Goal: Check status: Check status

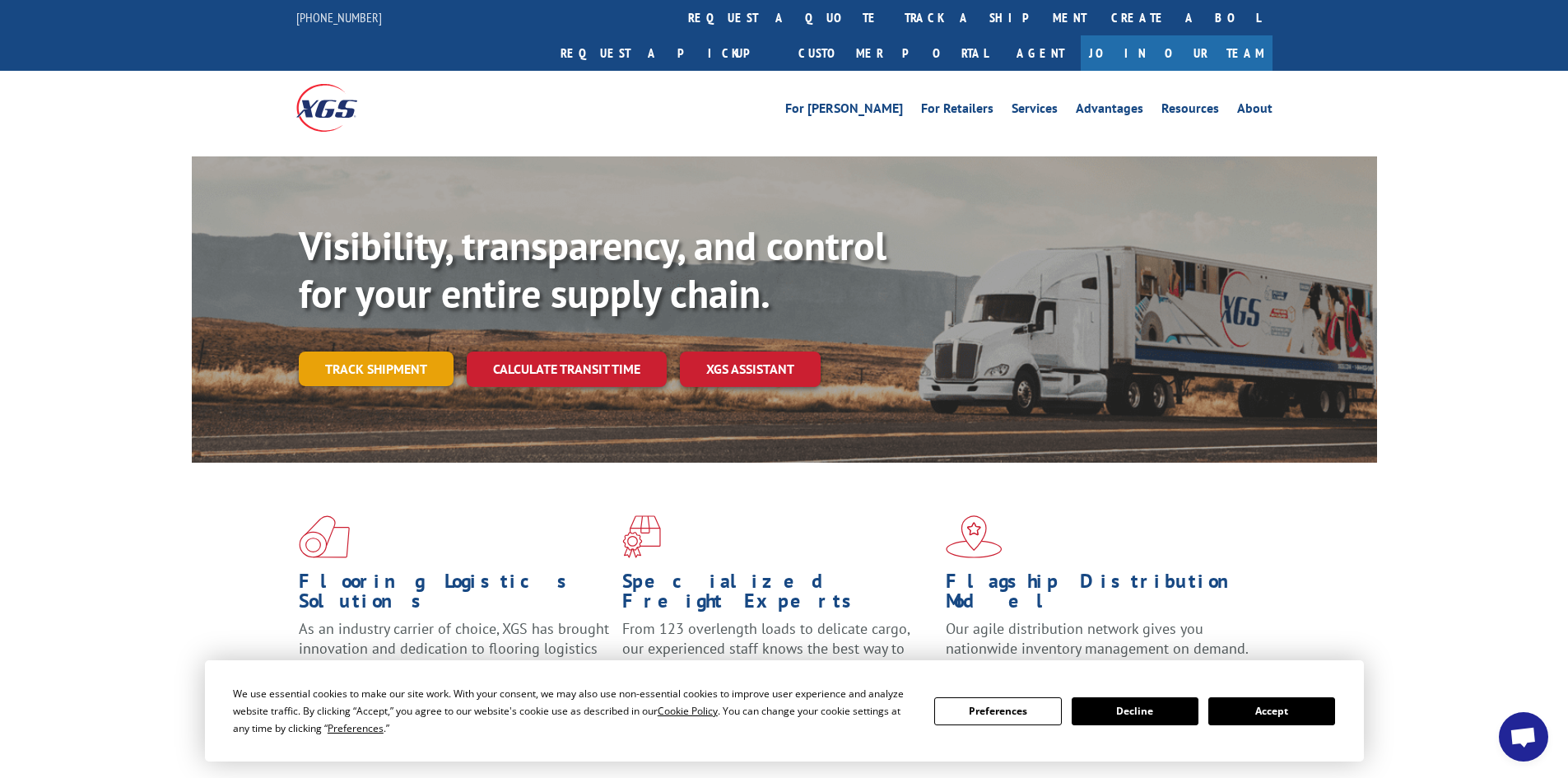
click at [399, 351] on link "Track shipment" at bounding box center [376, 368] width 155 height 34
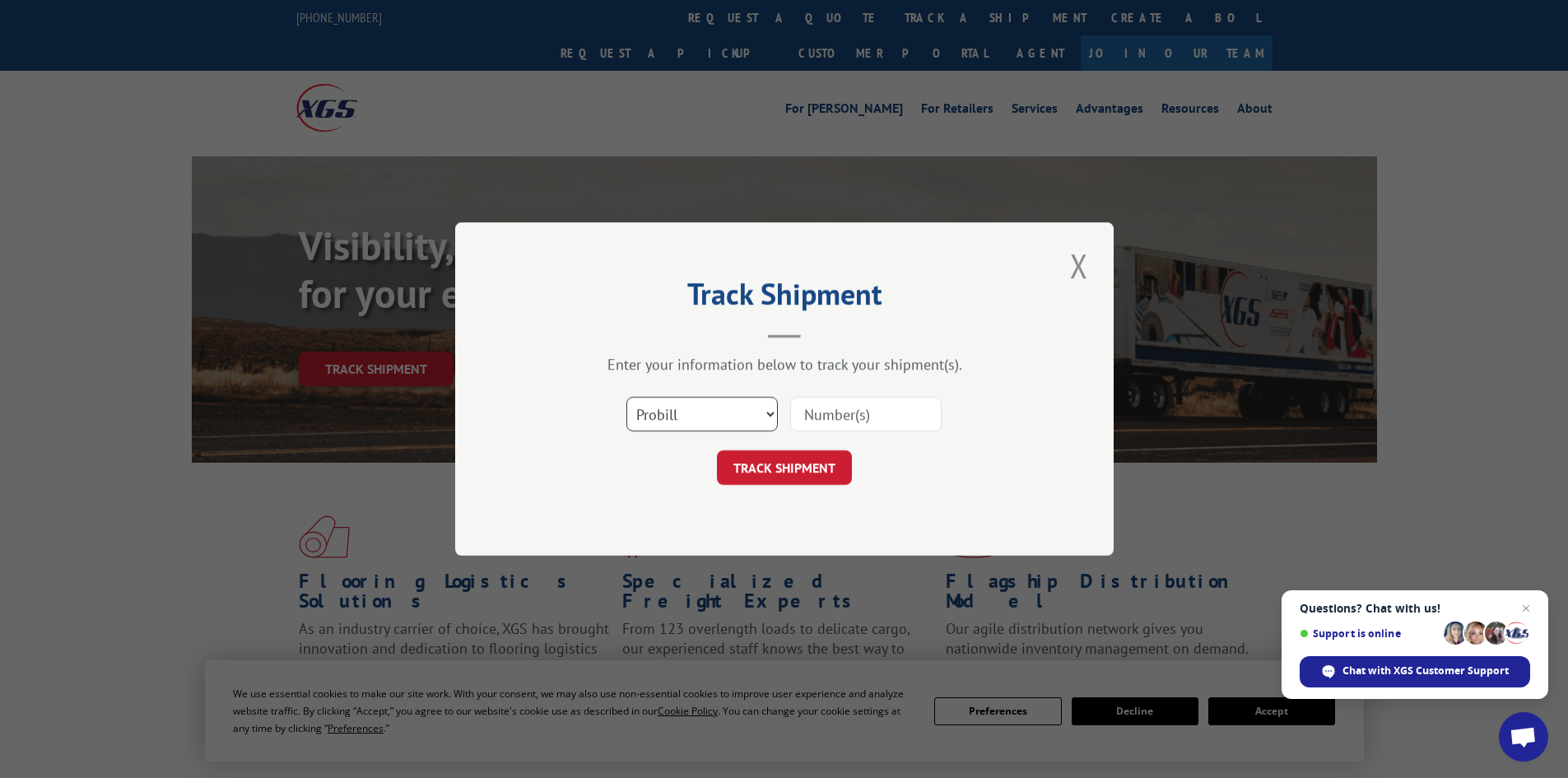
click at [771, 418] on select "Select category... Probill BOL PO" at bounding box center [702, 413] width 151 height 34
select select "bol"
click at [626, 397] on select "Select category... Probill BOL PO" at bounding box center [702, 413] width 151 height 34
click at [861, 418] on input at bounding box center [866, 413] width 151 height 34
type input "17270743"
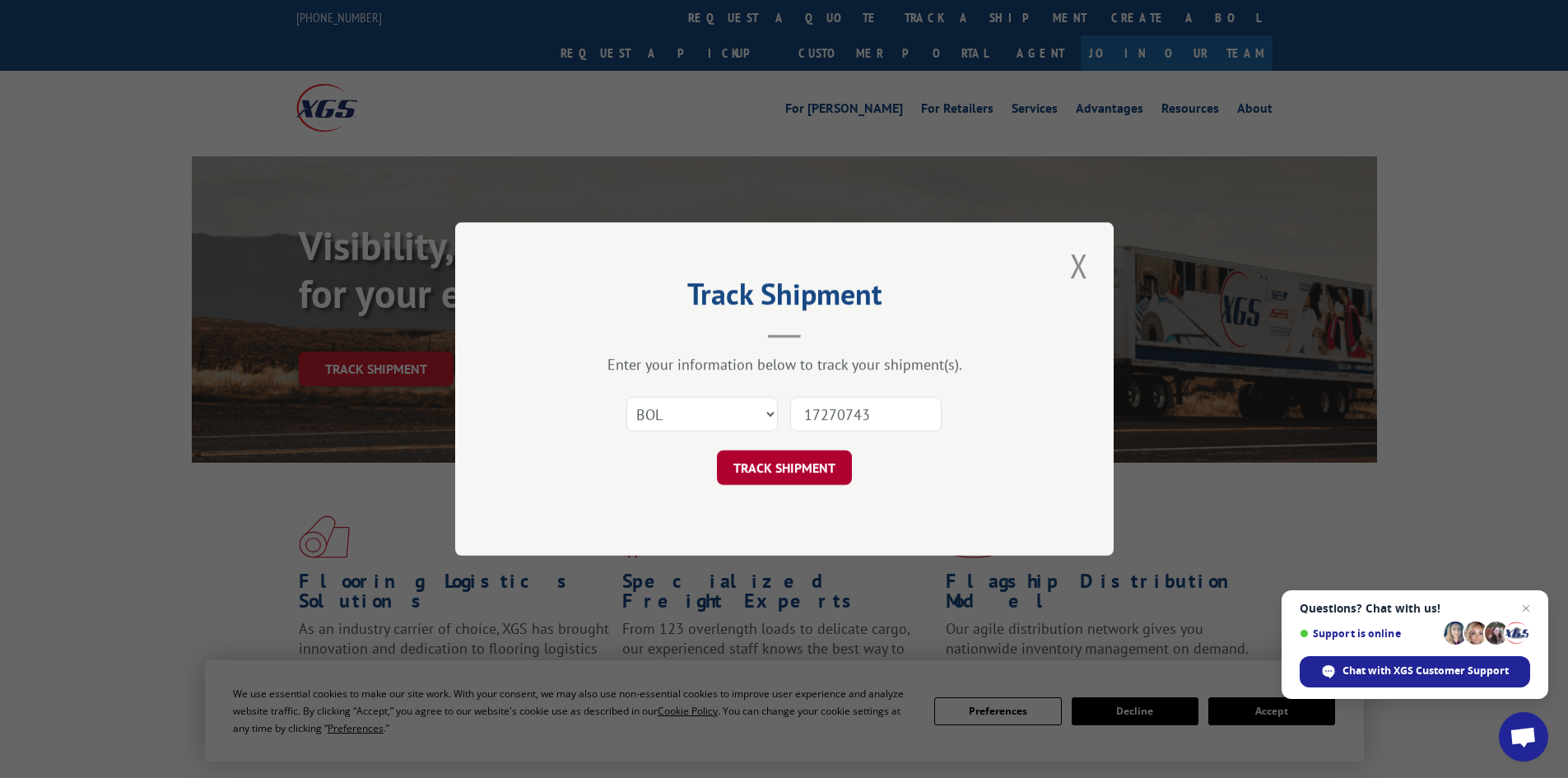
click at [812, 474] on button "TRACK SHIPMENT" at bounding box center [784, 467] width 135 height 34
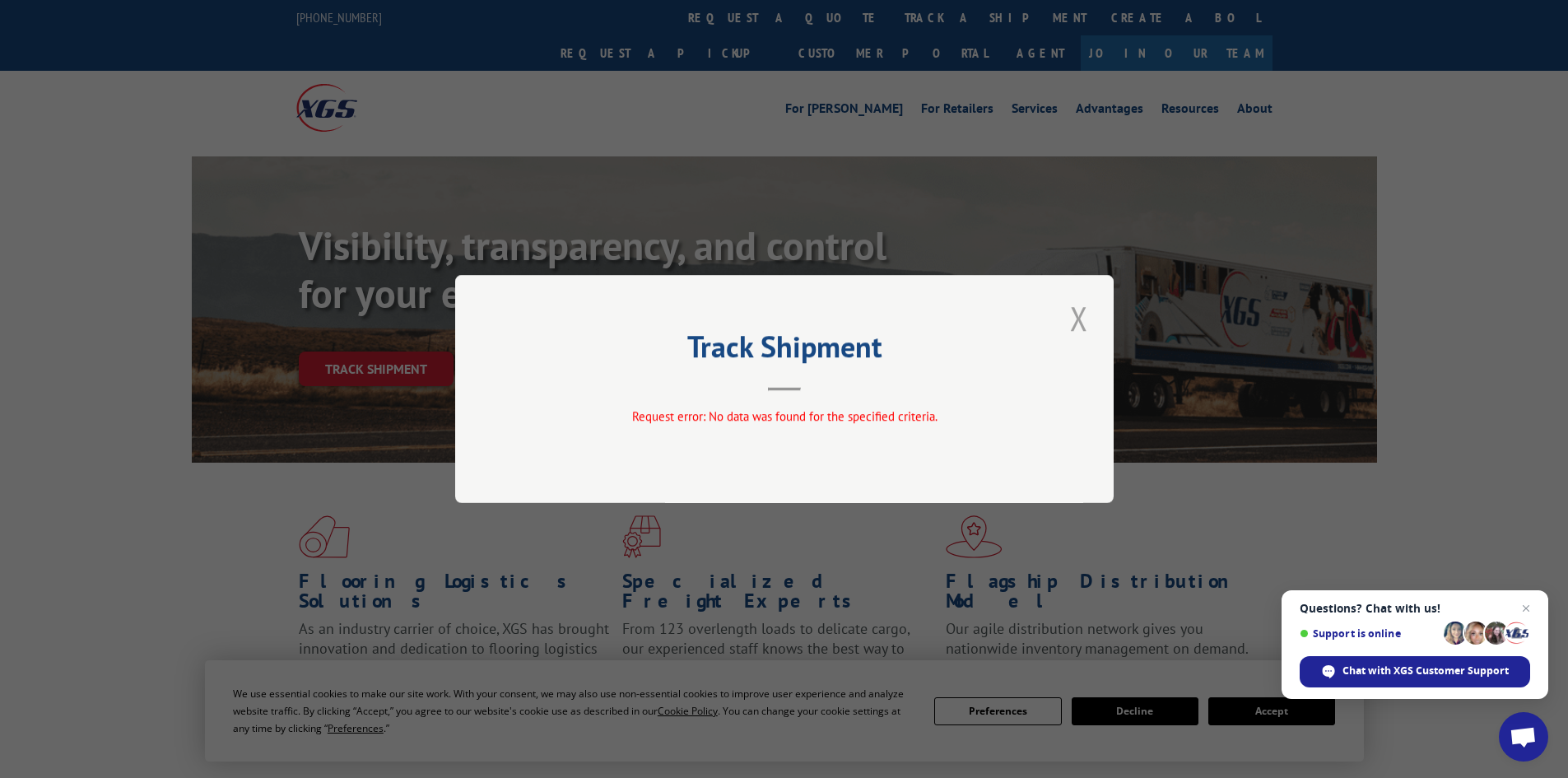
click at [1080, 325] on button "Close modal" at bounding box center [1078, 318] width 28 height 45
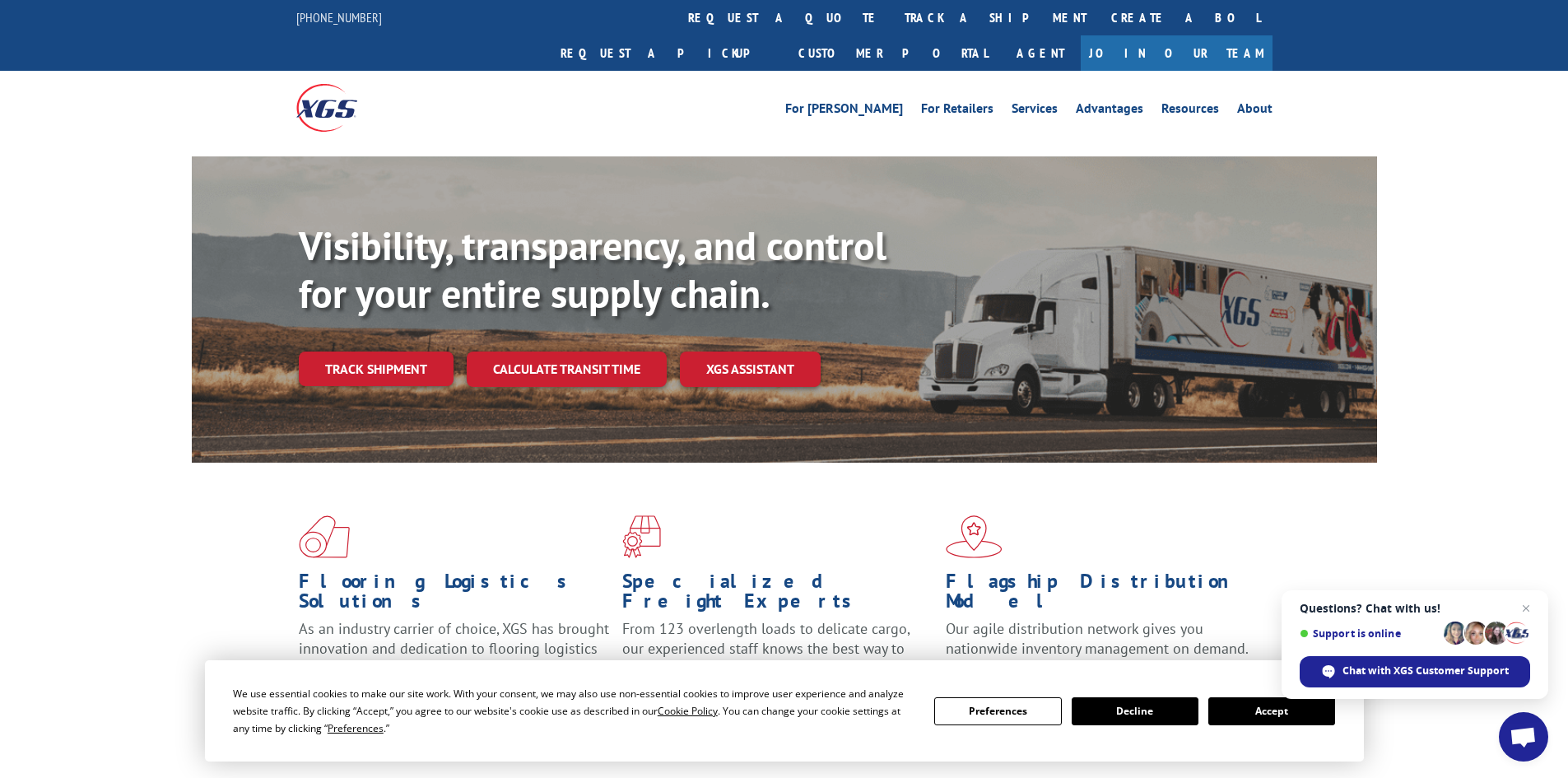
click at [411, 351] on link "Track shipment" at bounding box center [376, 368] width 155 height 34
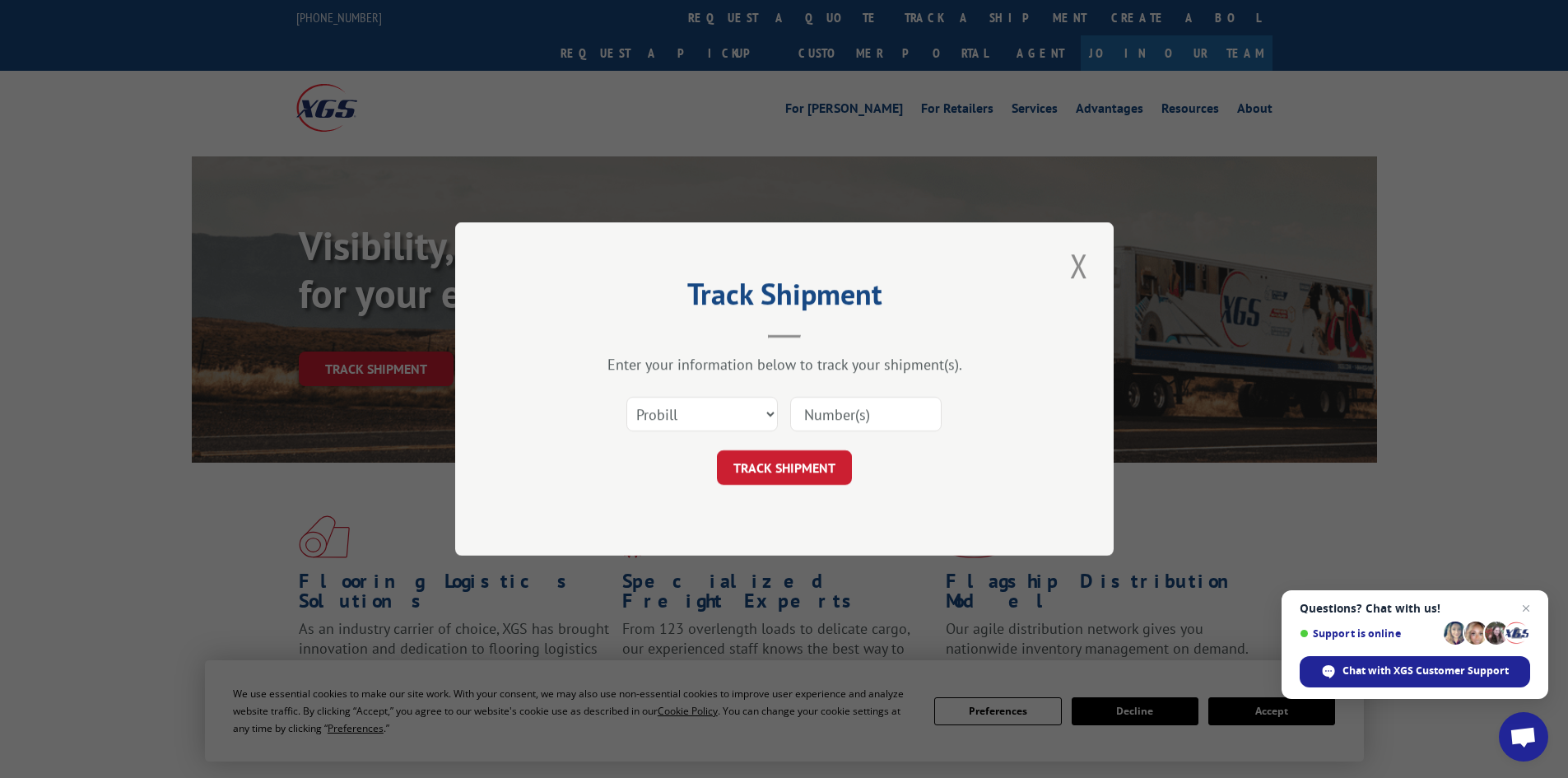
click at [853, 421] on input at bounding box center [866, 413] width 151 height 34
type input "17270743"
click at [795, 465] on button "TRACK SHIPMENT" at bounding box center [784, 467] width 135 height 34
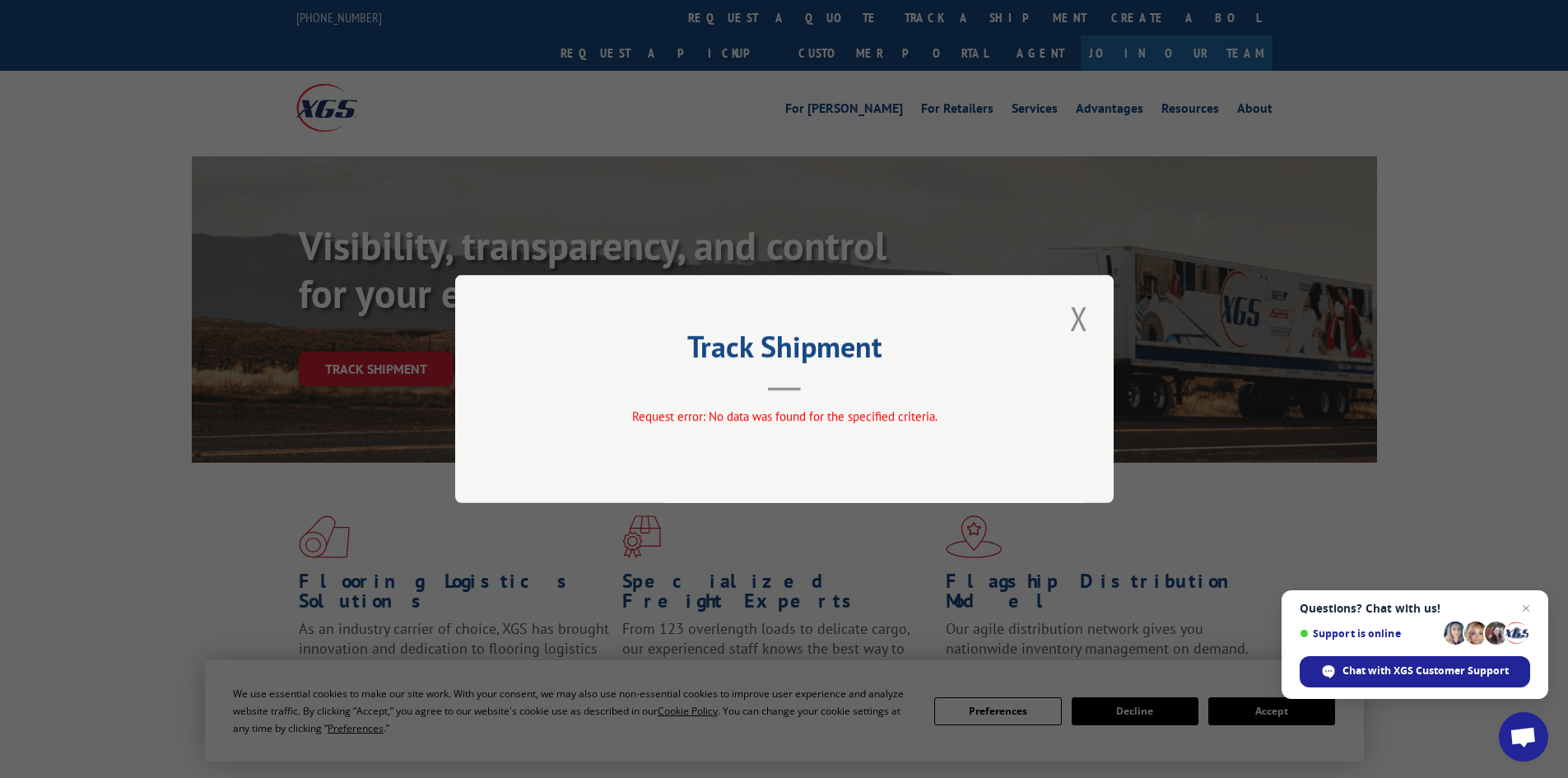
click at [1087, 325] on button "Close modal" at bounding box center [1078, 318] width 28 height 45
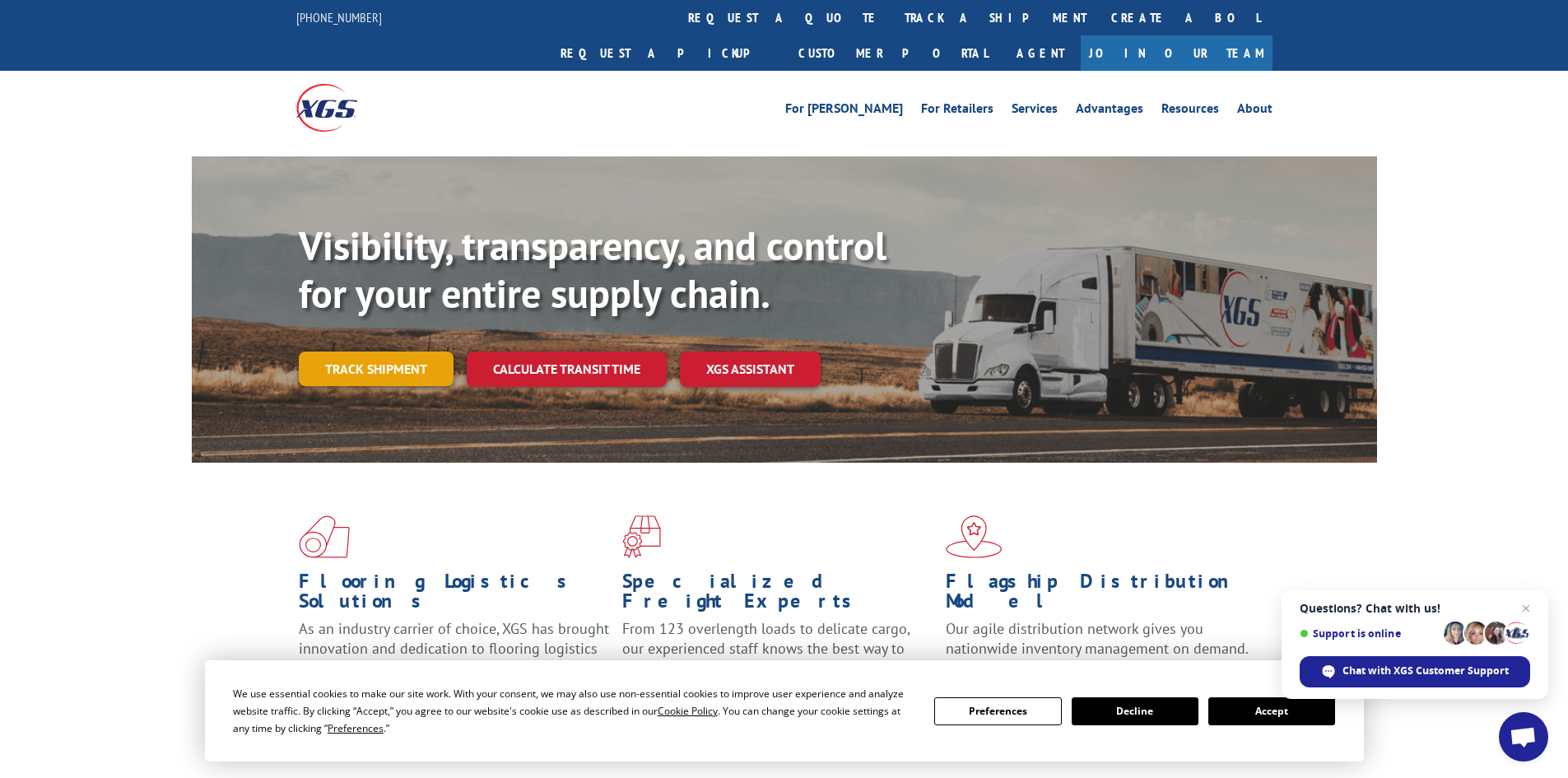
click at [425, 351] on link "Track shipment" at bounding box center [376, 368] width 155 height 34
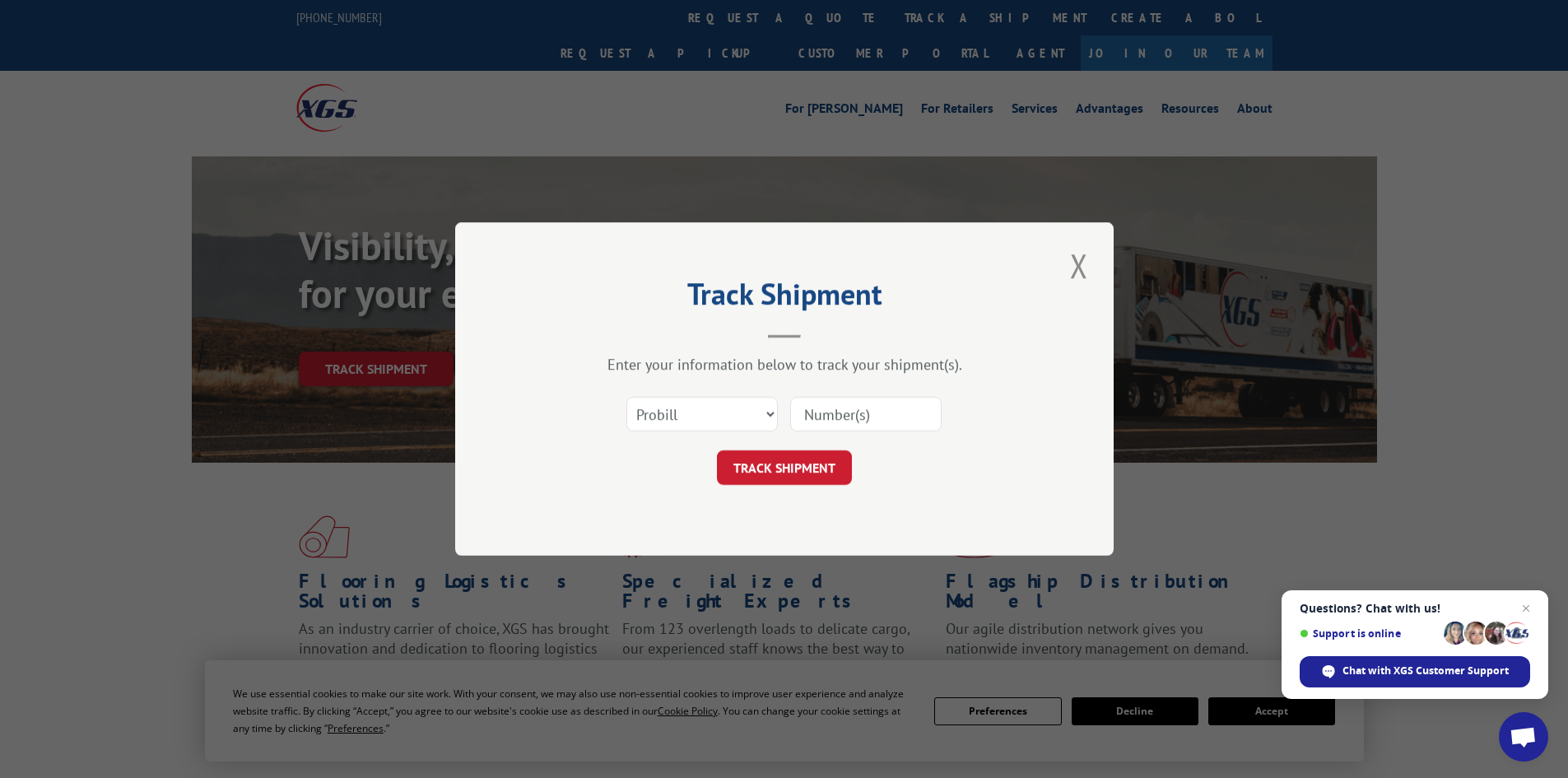
click at [818, 422] on input at bounding box center [866, 413] width 151 height 34
click at [1089, 267] on button "Close modal" at bounding box center [1078, 265] width 28 height 45
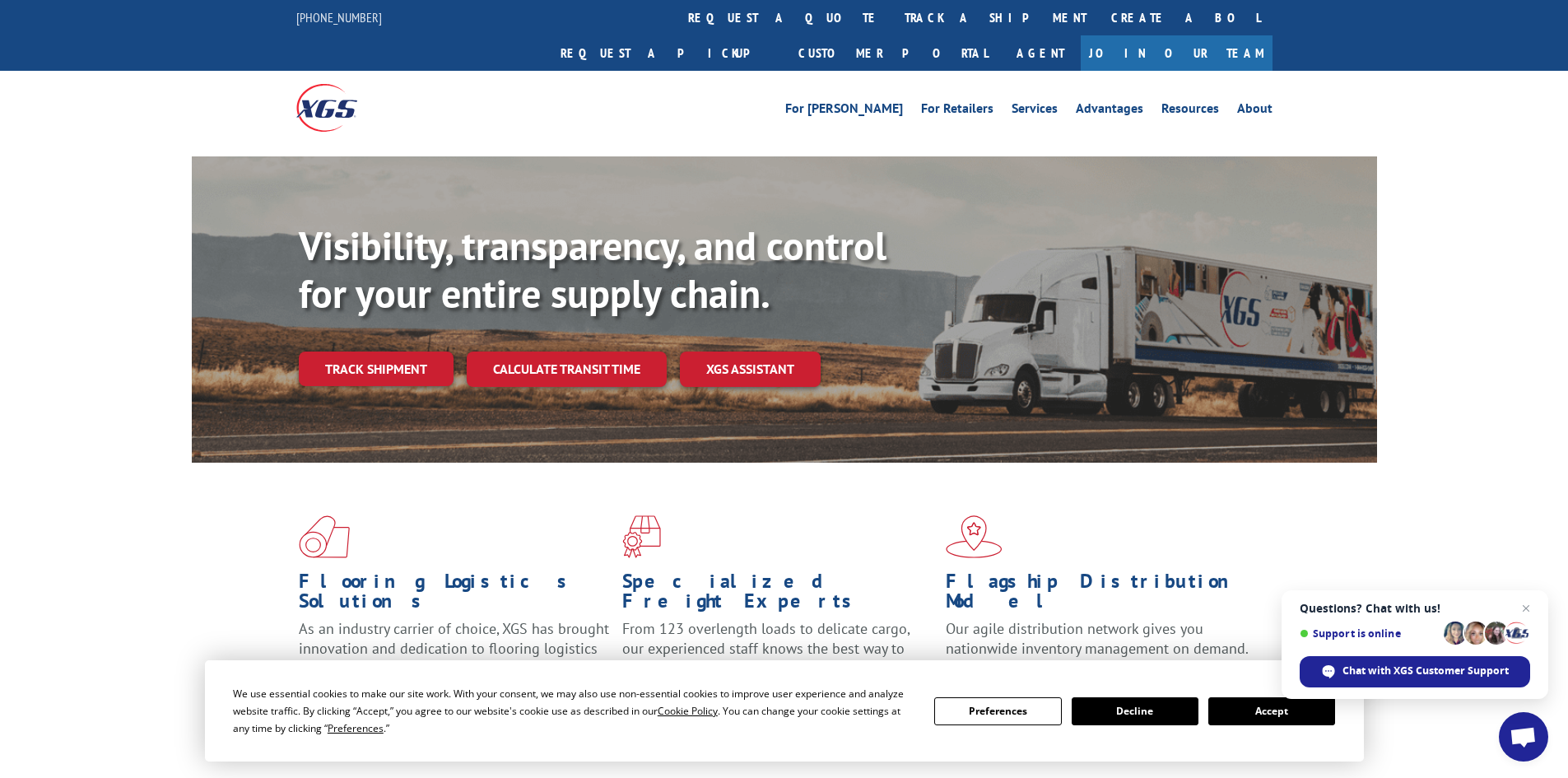
click at [1275, 711] on button "Accept" at bounding box center [1271, 711] width 127 height 28
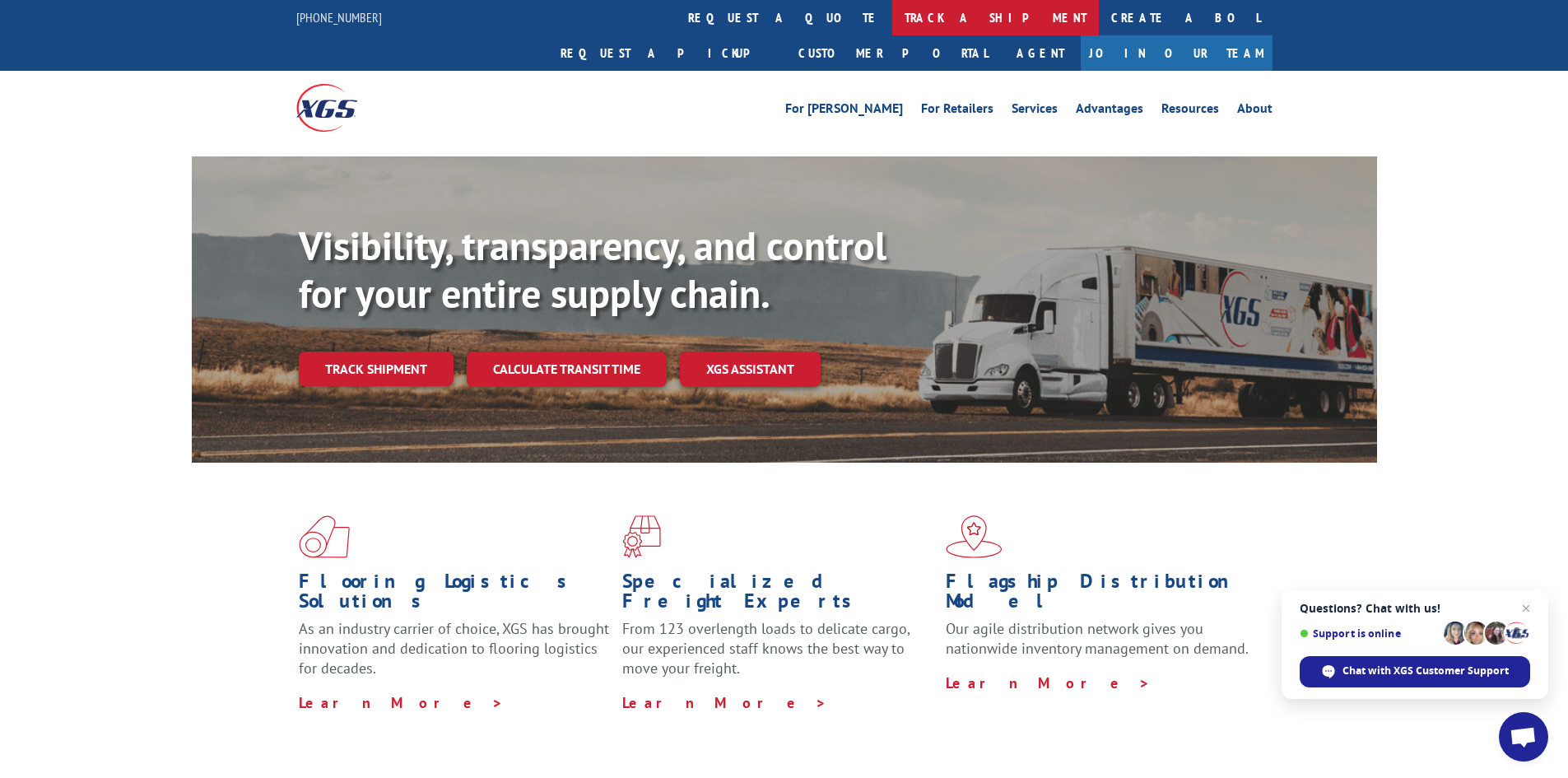
click at [892, 18] on link "track a shipment" at bounding box center [996, 18] width 207 height 35
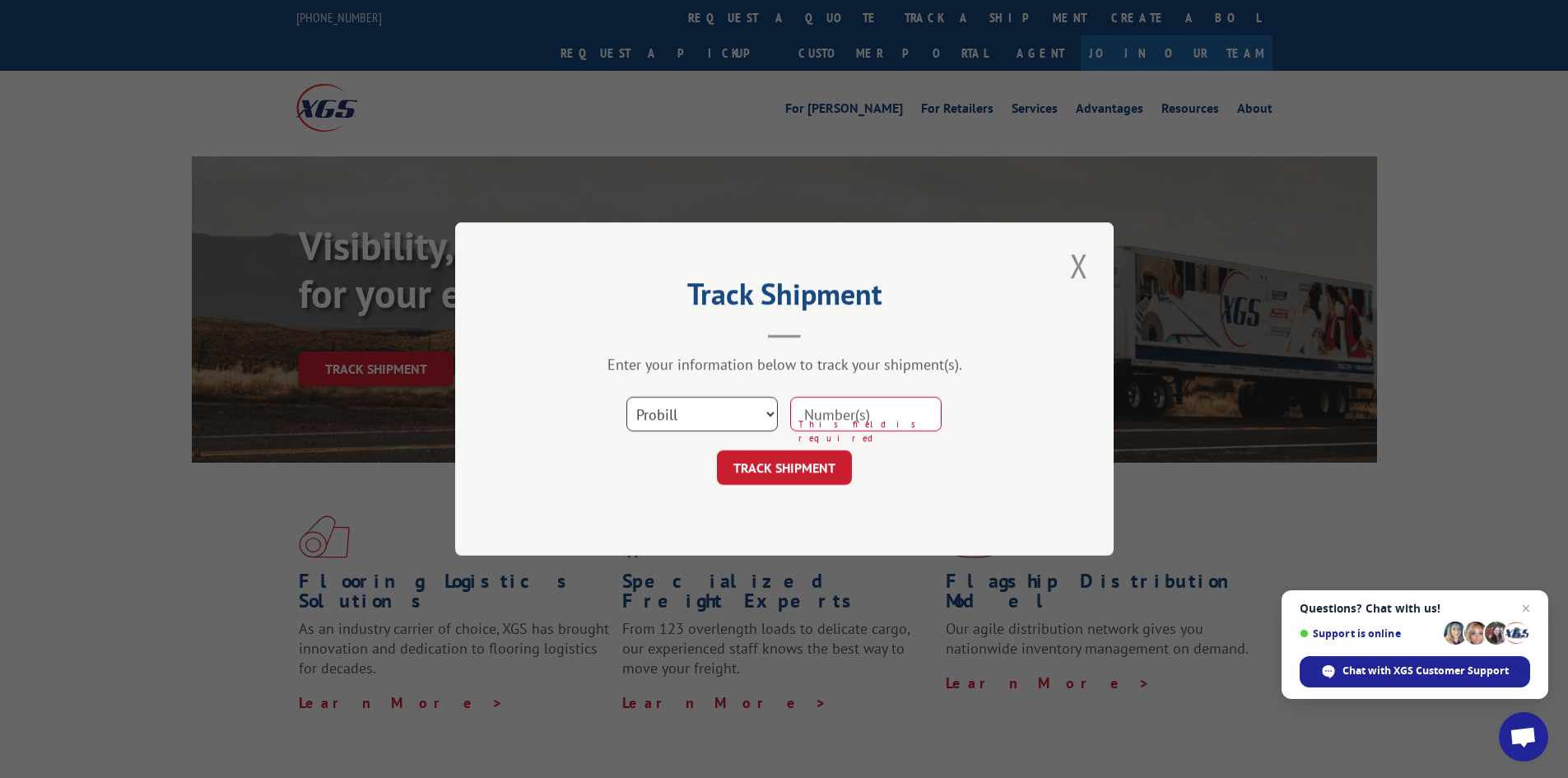
click at [770, 411] on select "Select category... Probill BOL PO" at bounding box center [702, 413] width 151 height 34
select select "bol"
click at [626, 397] on select "Select category... Probill BOL PO" at bounding box center [702, 413] width 151 height 34
click at [837, 407] on input at bounding box center [866, 413] width 151 height 34
type input "17270743"
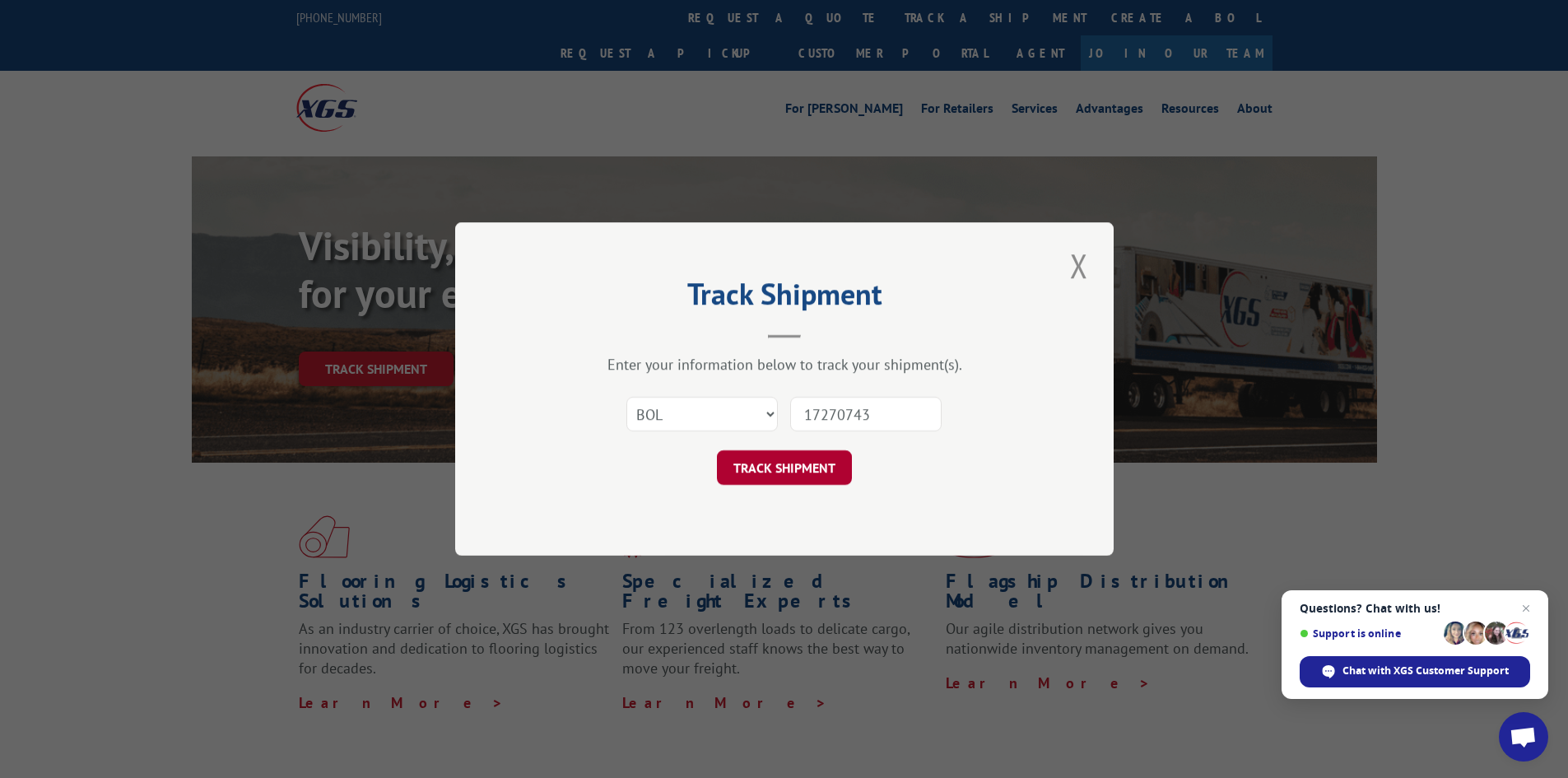
click at [804, 461] on button "TRACK SHIPMENT" at bounding box center [784, 467] width 135 height 34
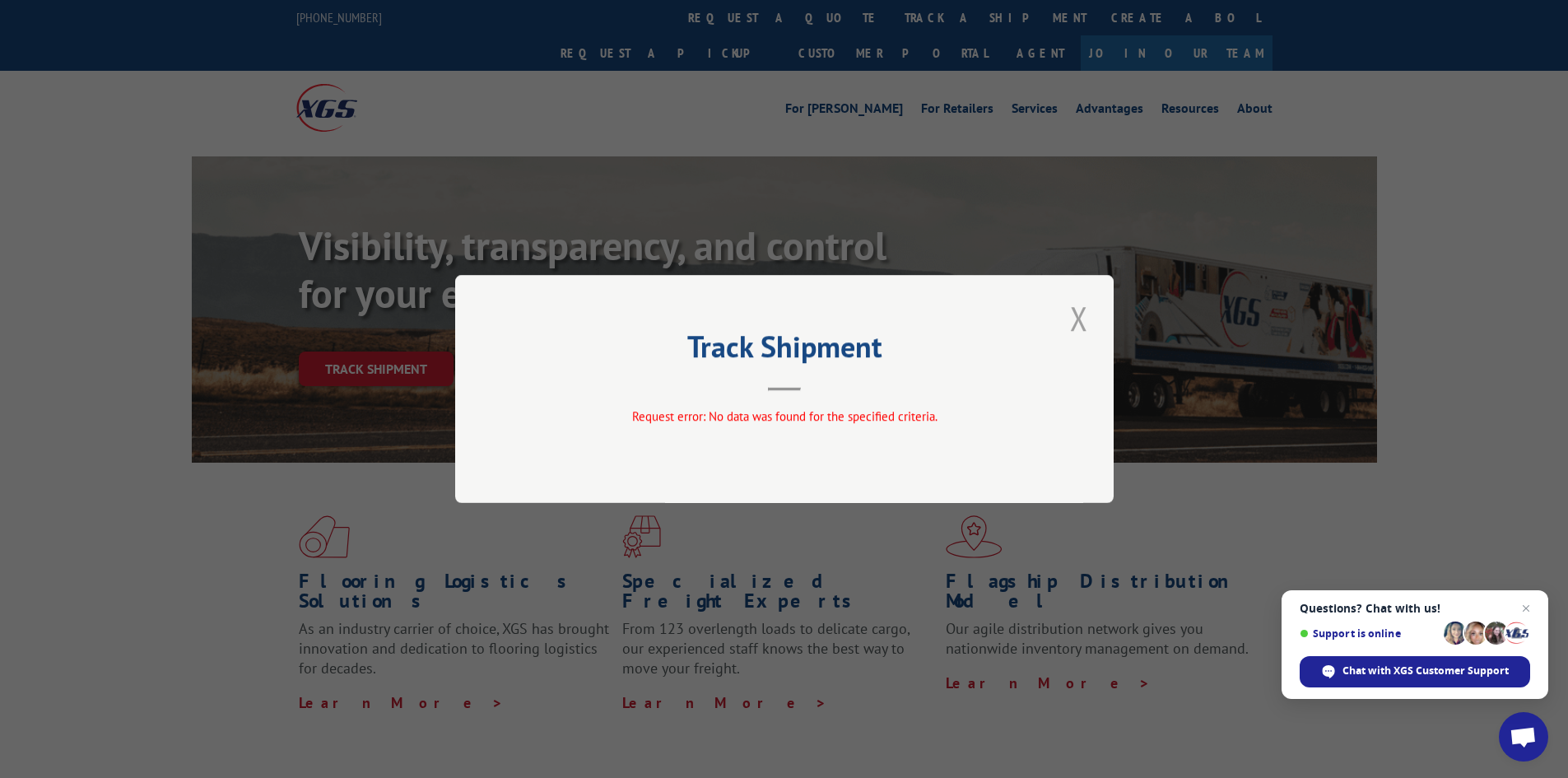
click at [1080, 323] on button "Close modal" at bounding box center [1078, 318] width 28 height 45
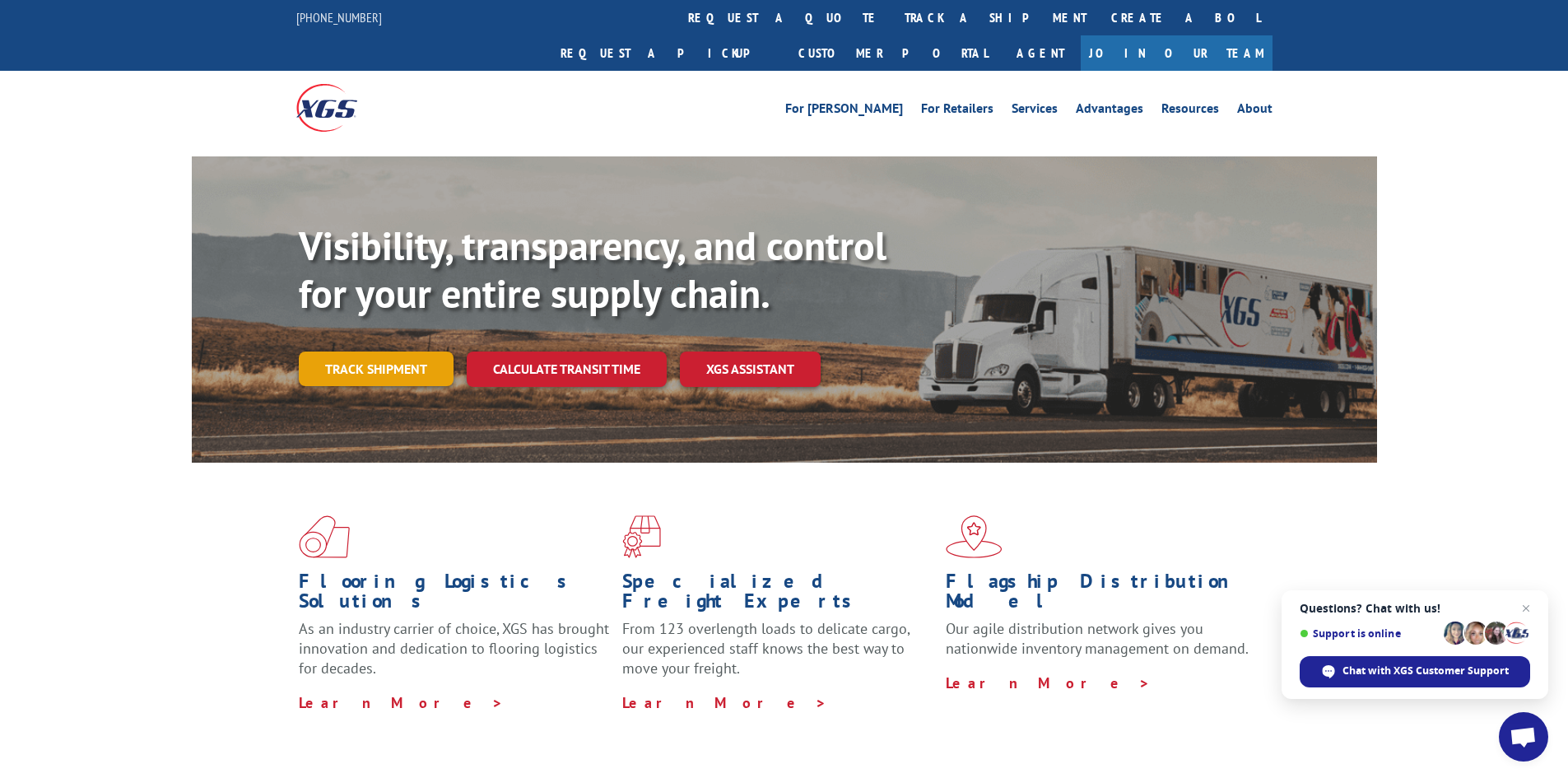
click at [397, 351] on link "Track shipment" at bounding box center [376, 368] width 155 height 34
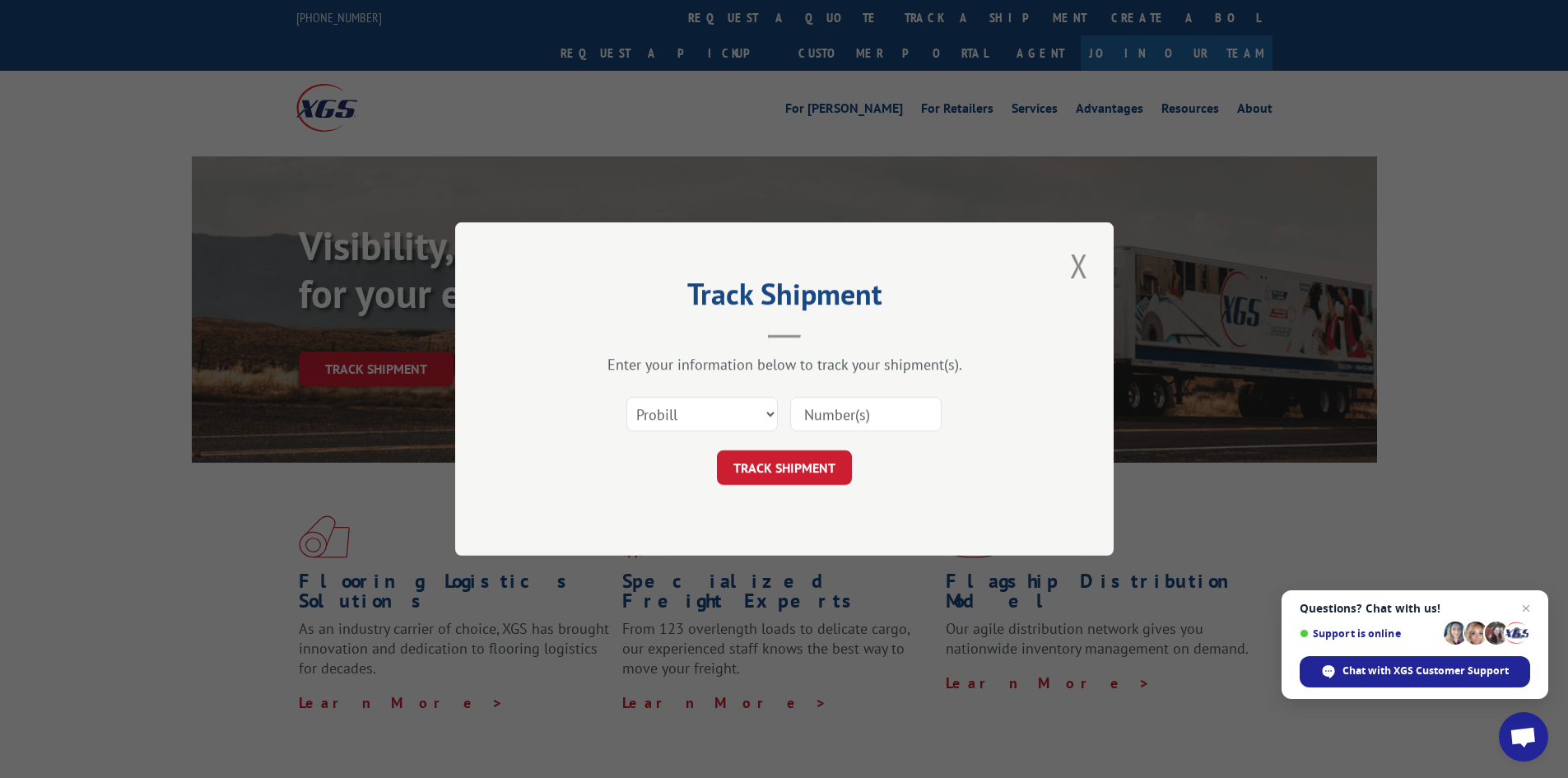
click at [861, 416] on input at bounding box center [866, 413] width 151 height 34
click at [1079, 261] on button "Close modal" at bounding box center [1078, 265] width 28 height 45
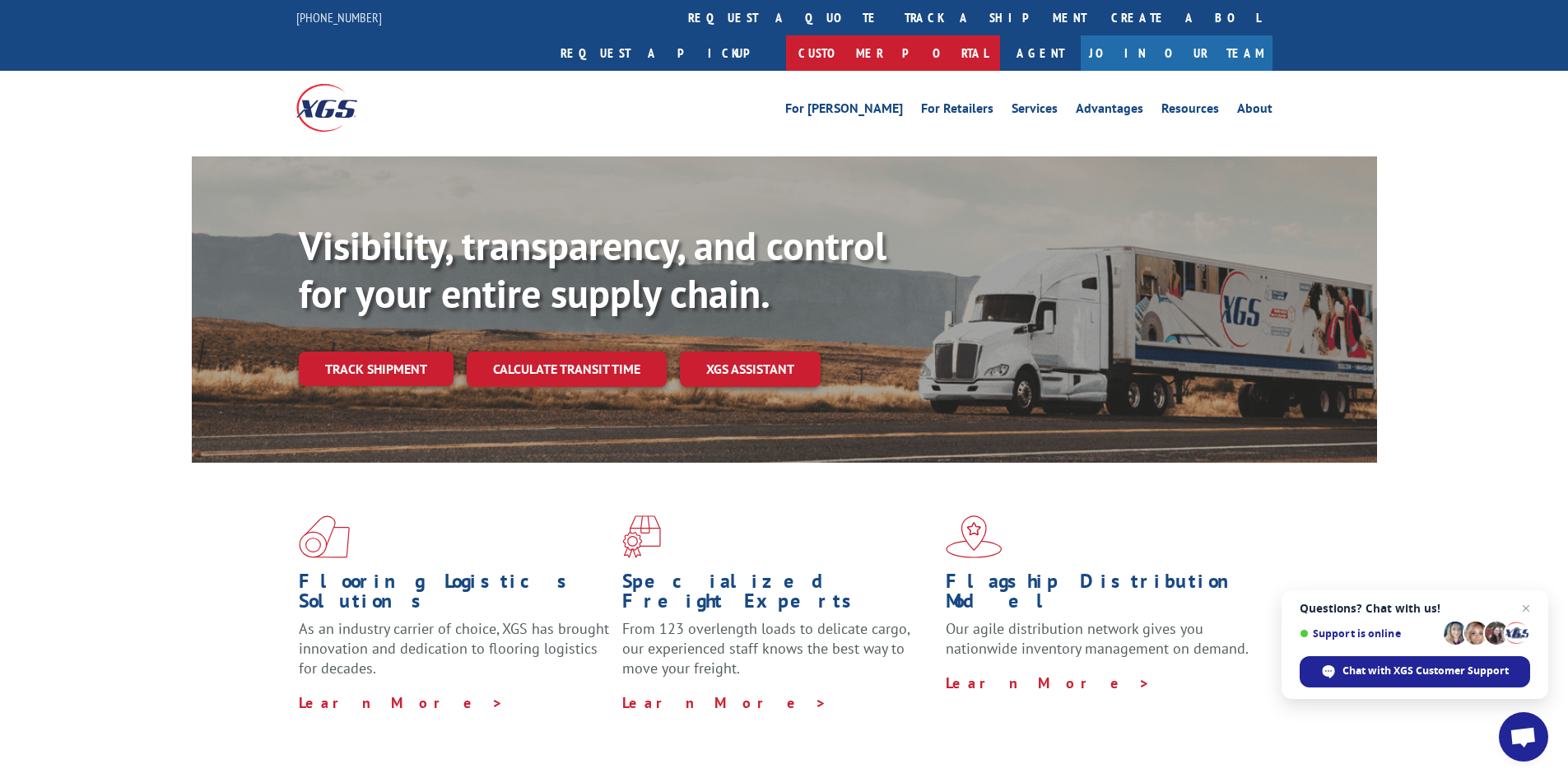
click at [1000, 35] on link "Customer Portal" at bounding box center [892, 53] width 214 height 35
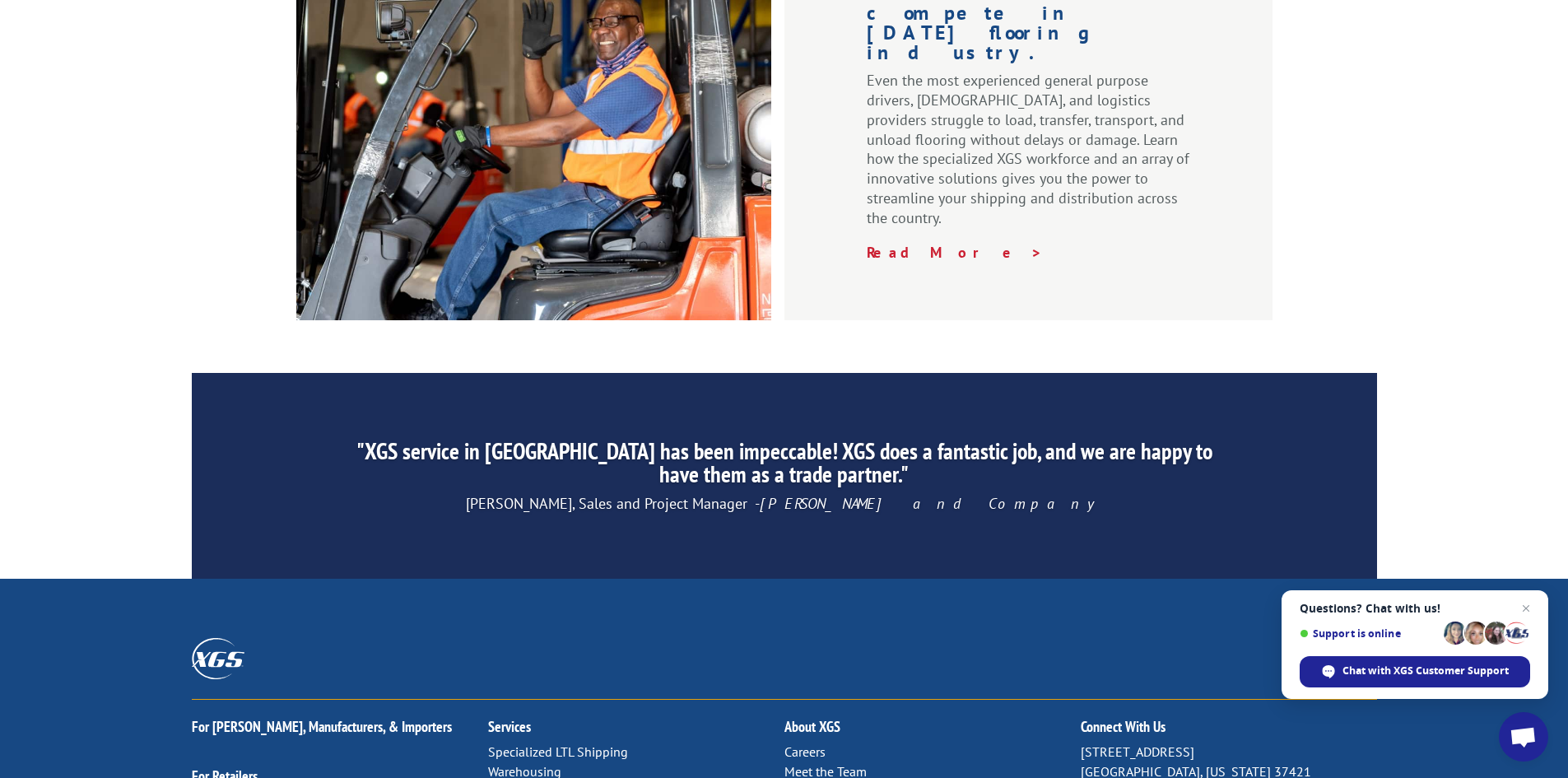
scroll to position [2479, 0]
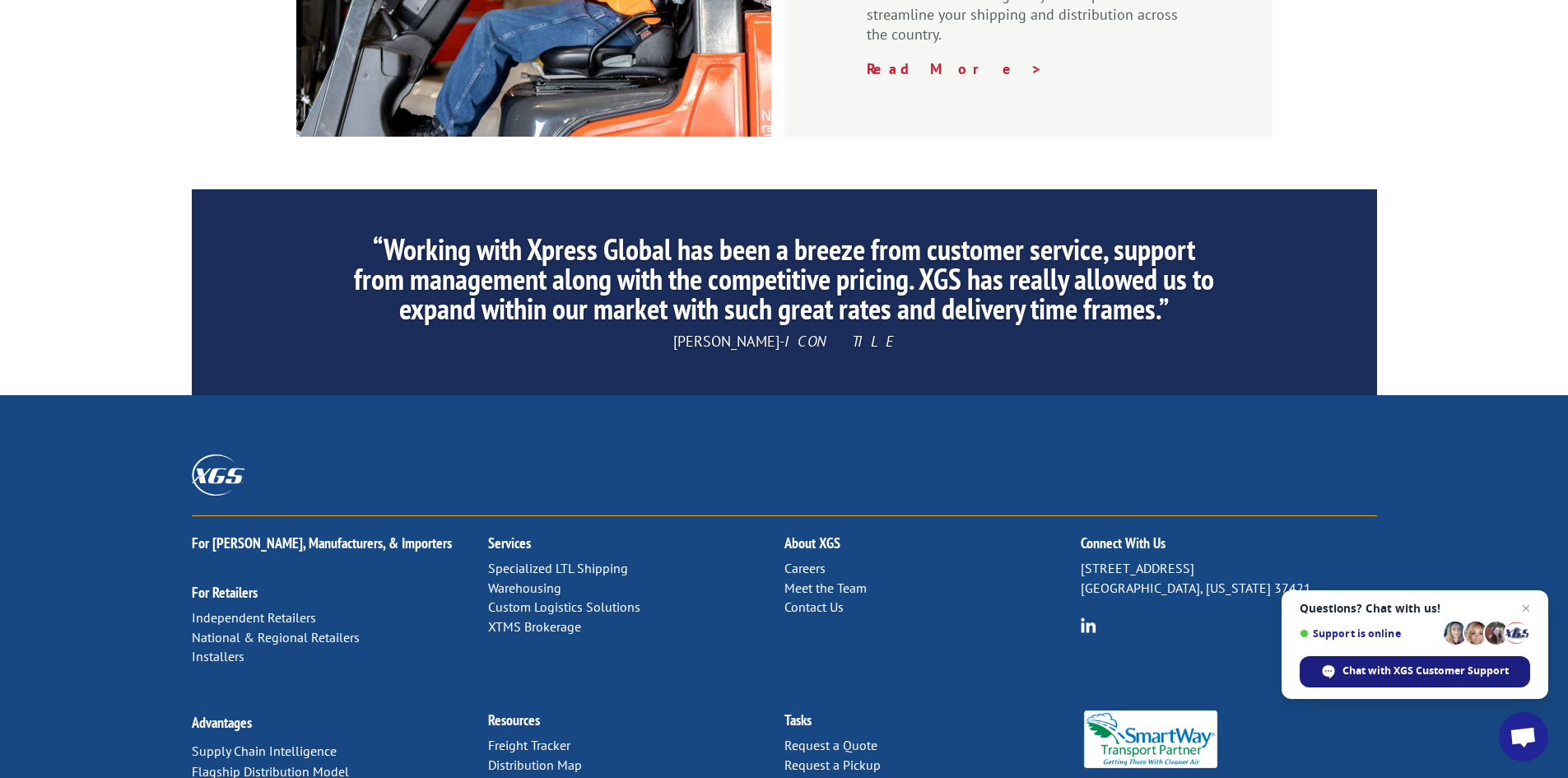
click at [1395, 671] on span "Chat with XGS Customer Support" at bounding box center [1426, 670] width 166 height 15
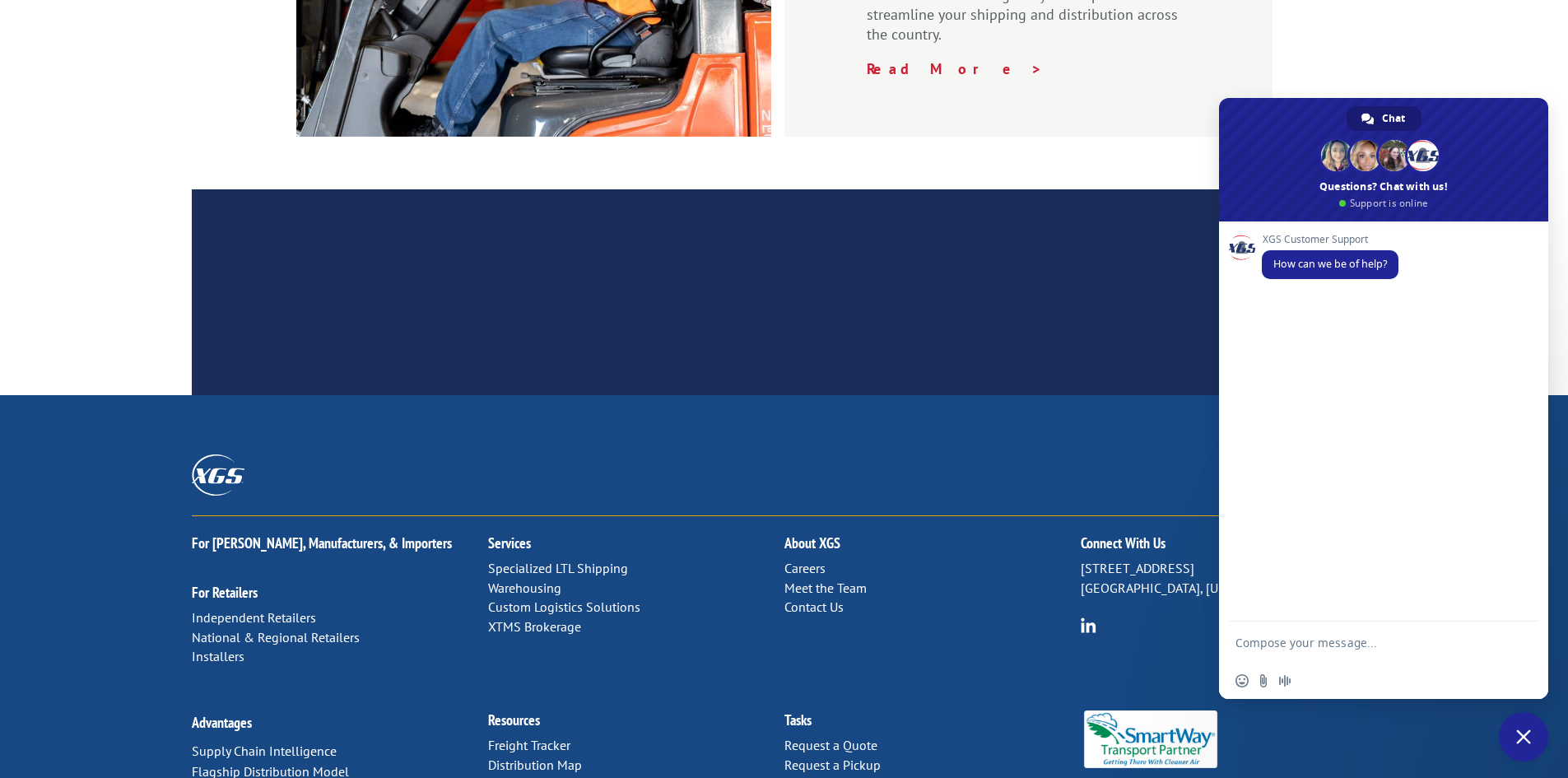
click at [1545, 189] on div ""XGS service in [GEOGRAPHIC_DATA] has been impeccable! XGS does a fantastic job…" at bounding box center [784, 292] width 1568 height 206
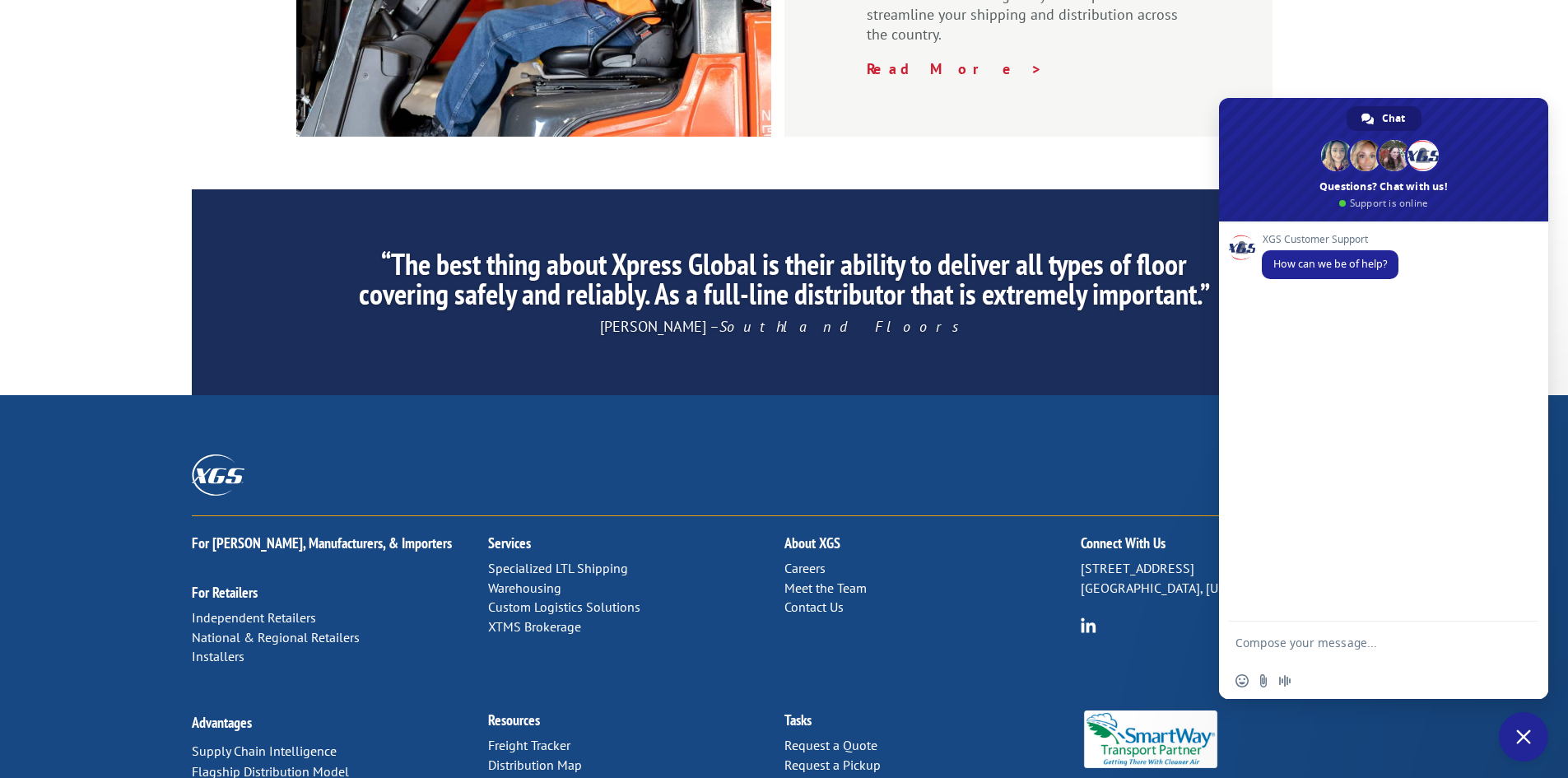
click at [1521, 738] on span "Close chat" at bounding box center [1523, 737] width 15 height 15
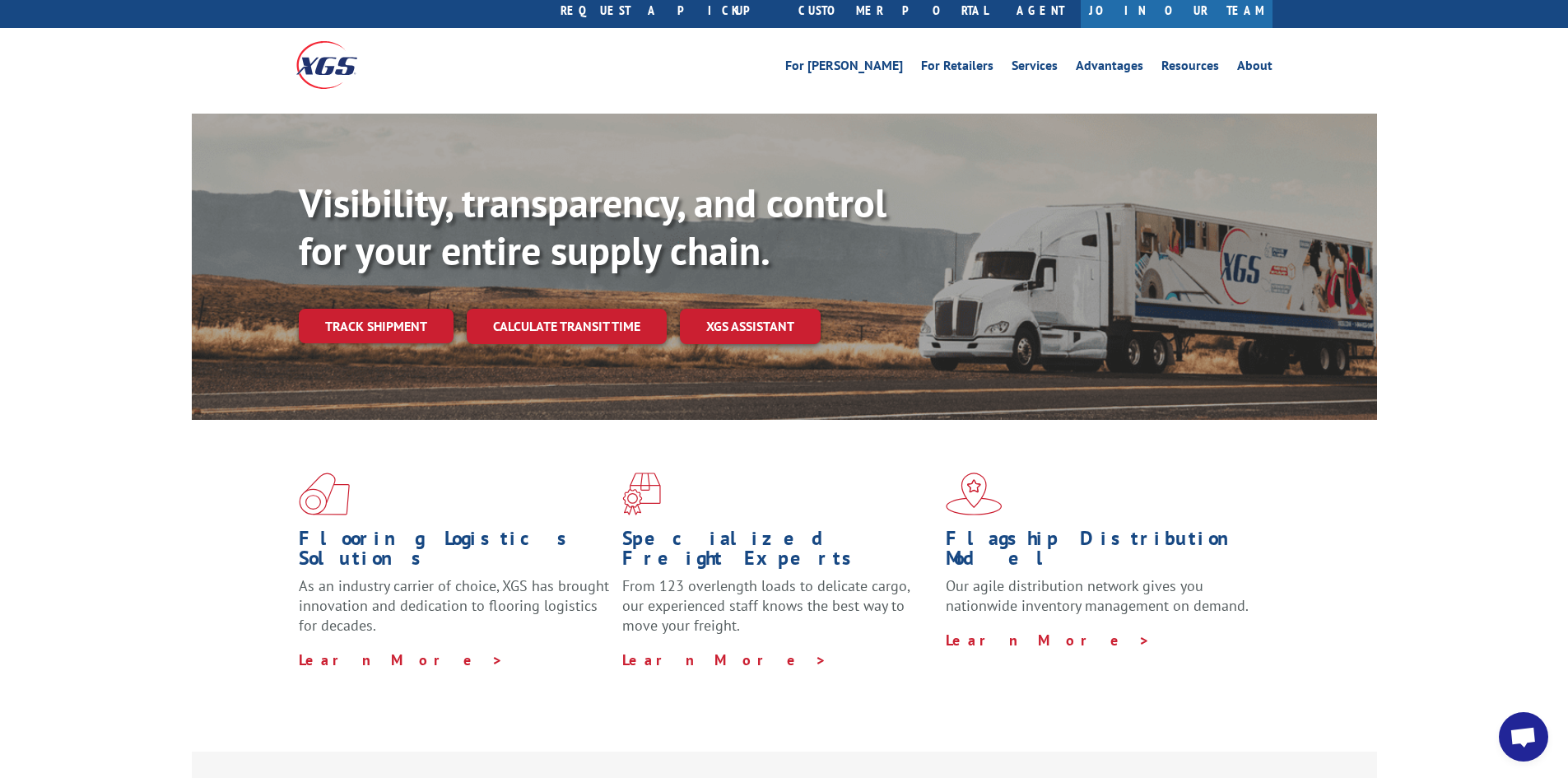
scroll to position [11, 0]
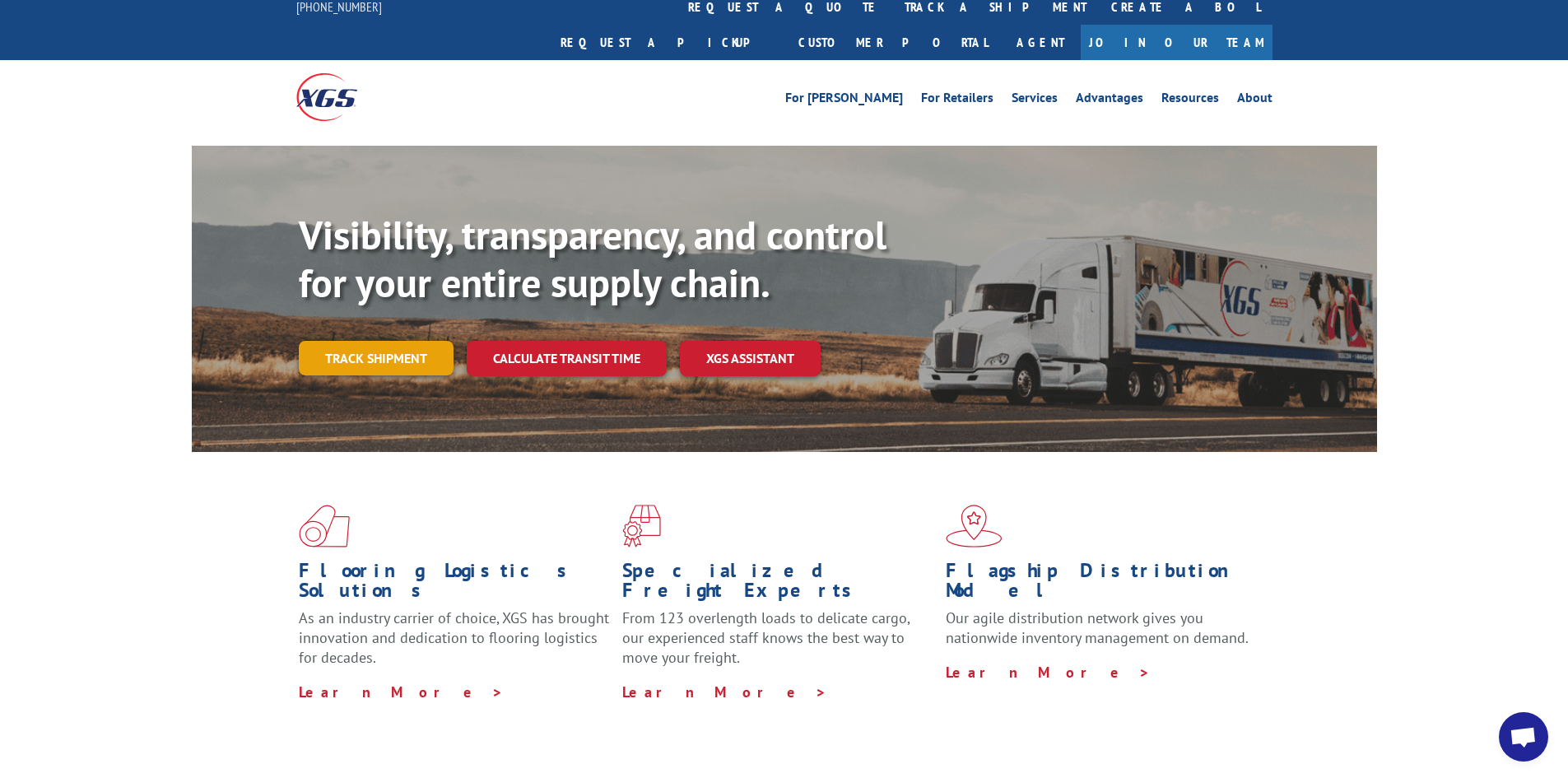
click at [377, 341] on link "Track shipment" at bounding box center [376, 358] width 155 height 34
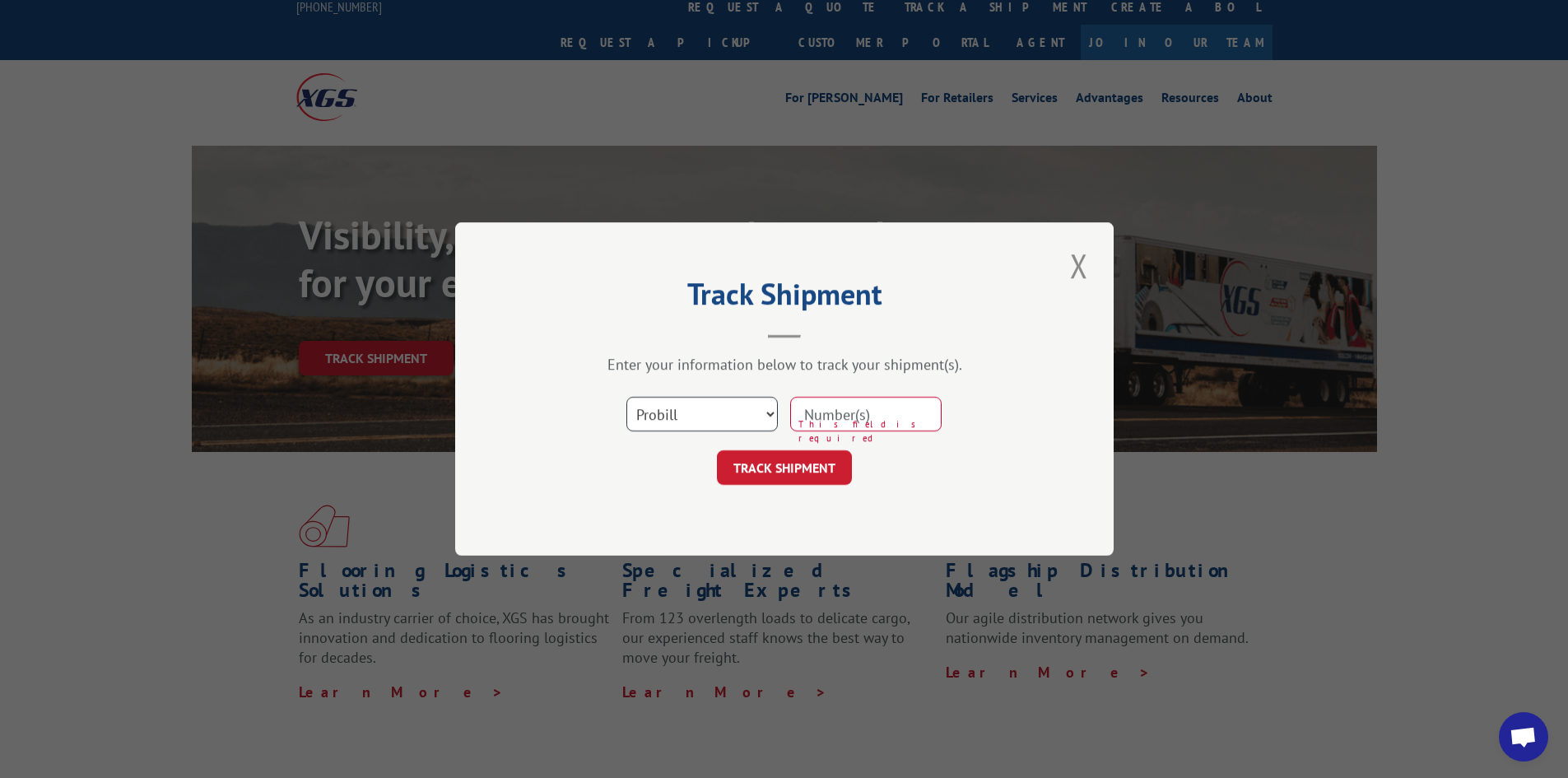
click at [771, 410] on select "Select category... Probill BOL PO" at bounding box center [702, 413] width 151 height 34
select select "bol"
click at [626, 397] on select "Select category... Probill BOL PO" at bounding box center [702, 413] width 151 height 34
click at [835, 415] on input at bounding box center [866, 413] width 151 height 34
type input "5919899"
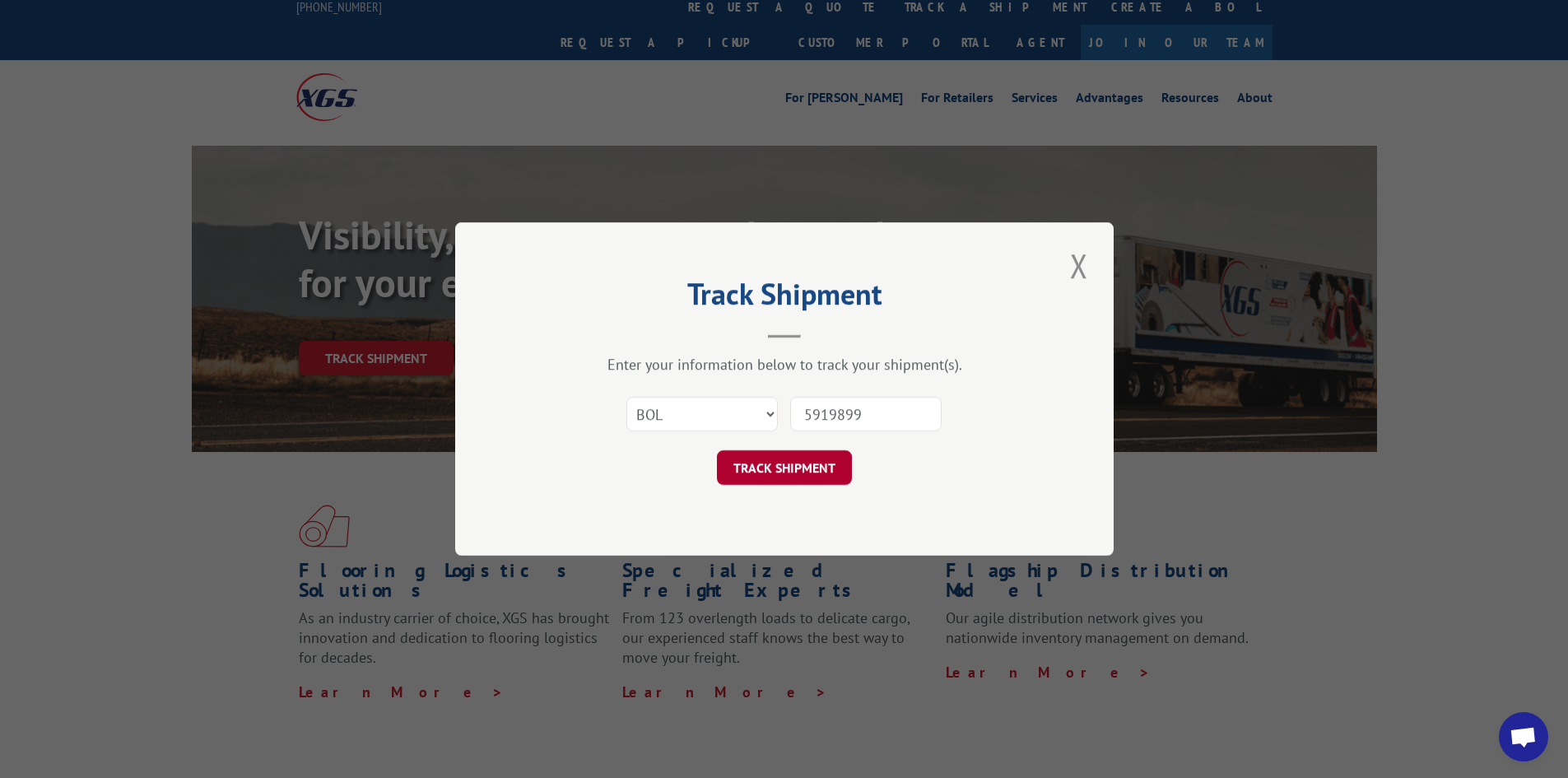
click at [761, 465] on button "TRACK SHIPMENT" at bounding box center [784, 467] width 135 height 34
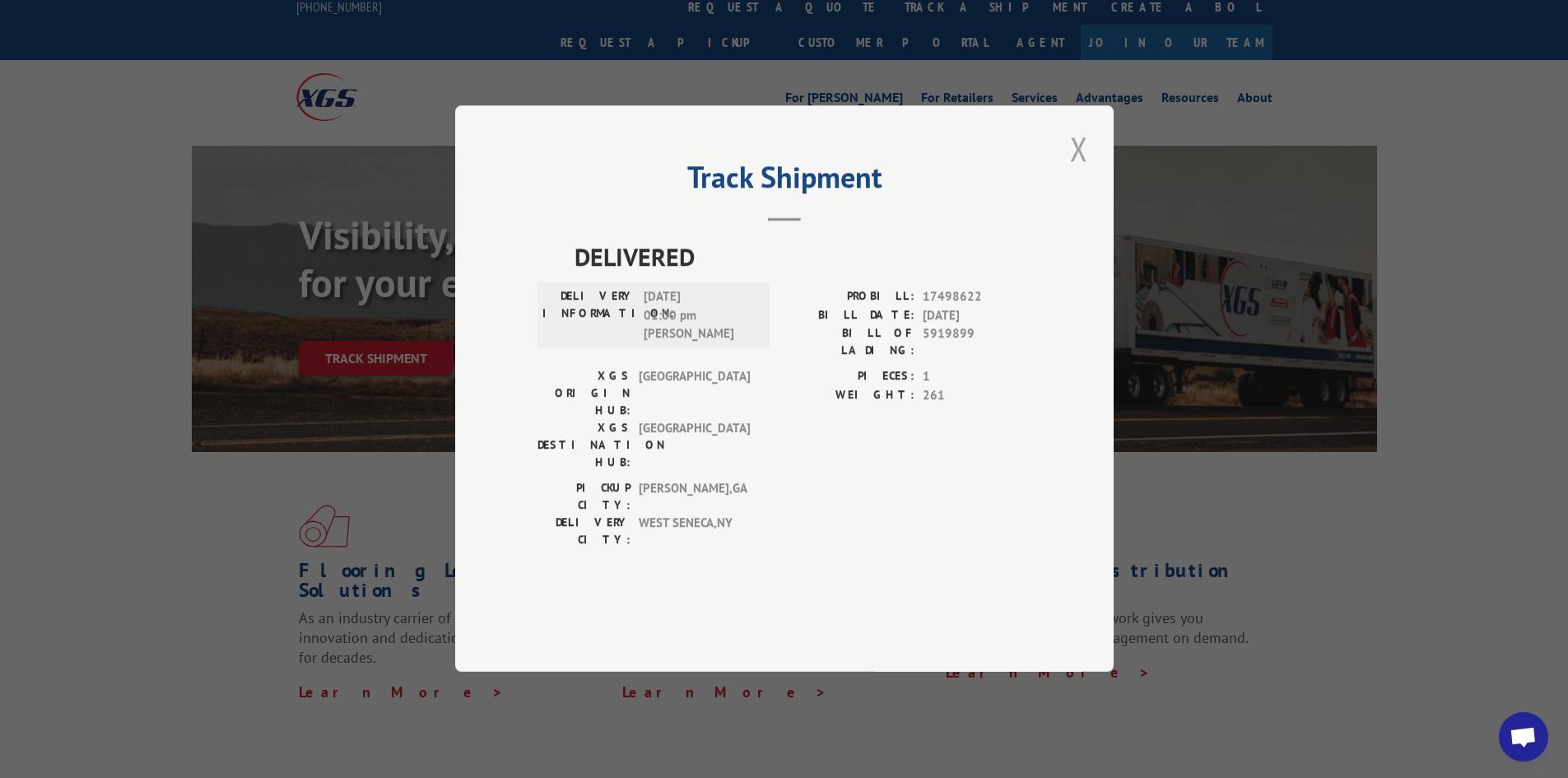
click at [1074, 171] on button "Close modal" at bounding box center [1078, 149] width 28 height 45
